Goal: Navigation & Orientation: Find specific page/section

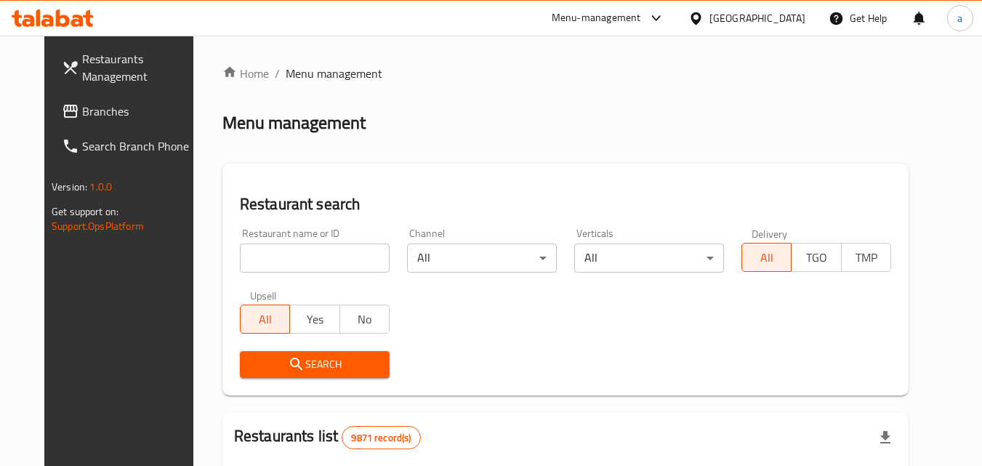
click at [704, 23] on icon at bounding box center [696, 18] width 15 height 15
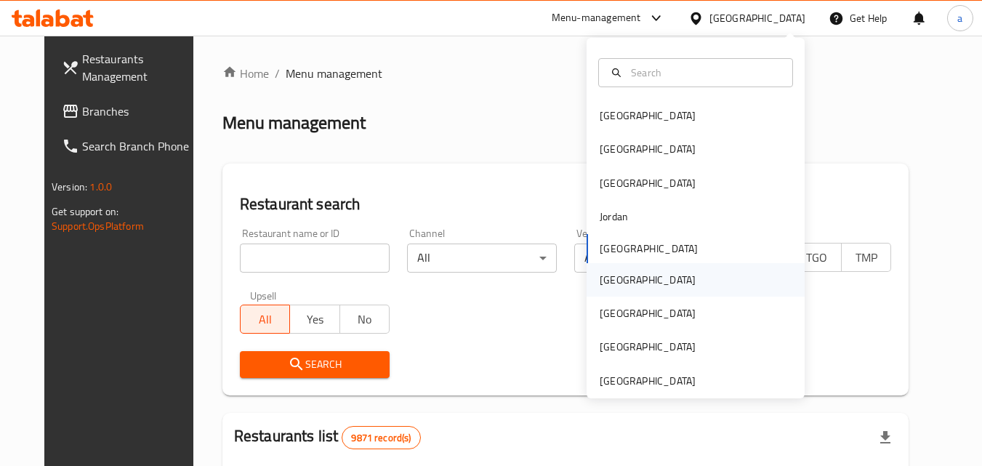
click at [600, 277] on div "[GEOGRAPHIC_DATA]" at bounding box center [648, 280] width 96 height 16
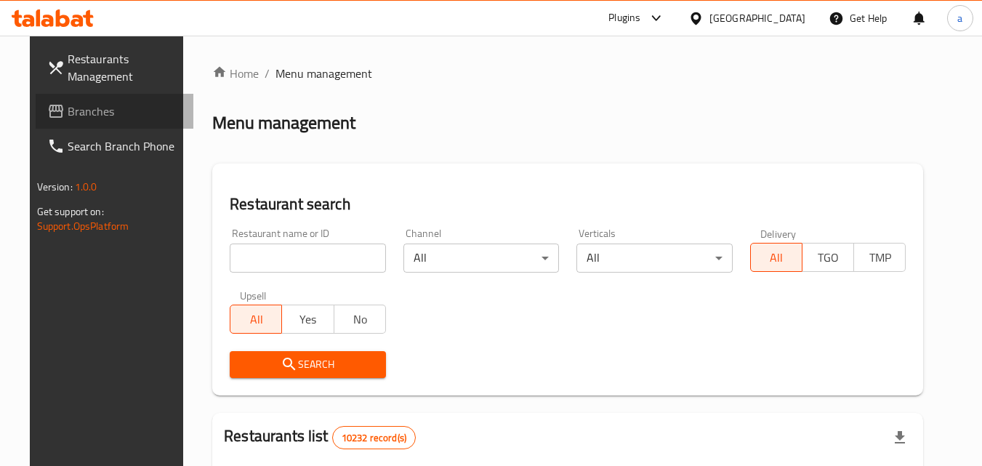
click at [68, 113] on span "Branches" at bounding box center [125, 111] width 115 height 17
